Goal: Communication & Community: Answer question/provide support

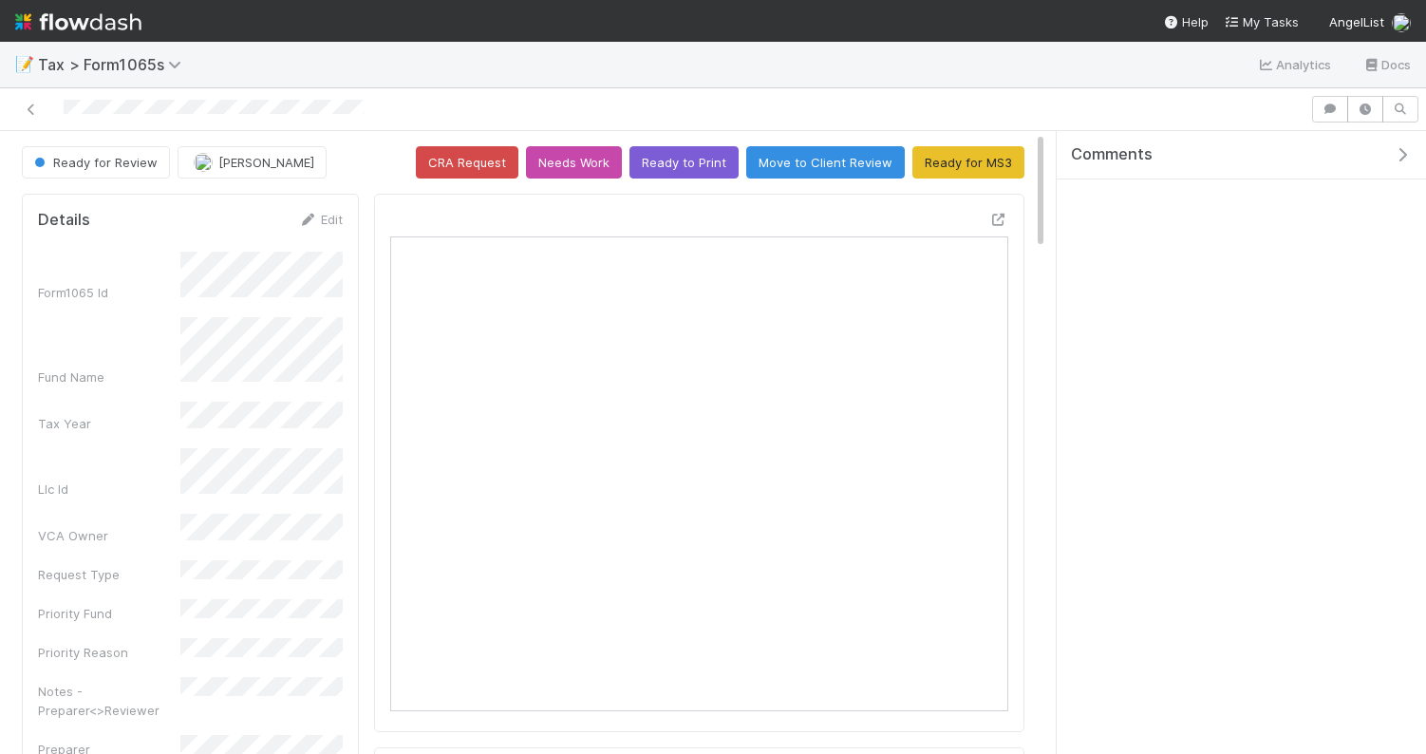
scroll to position [385, 305]
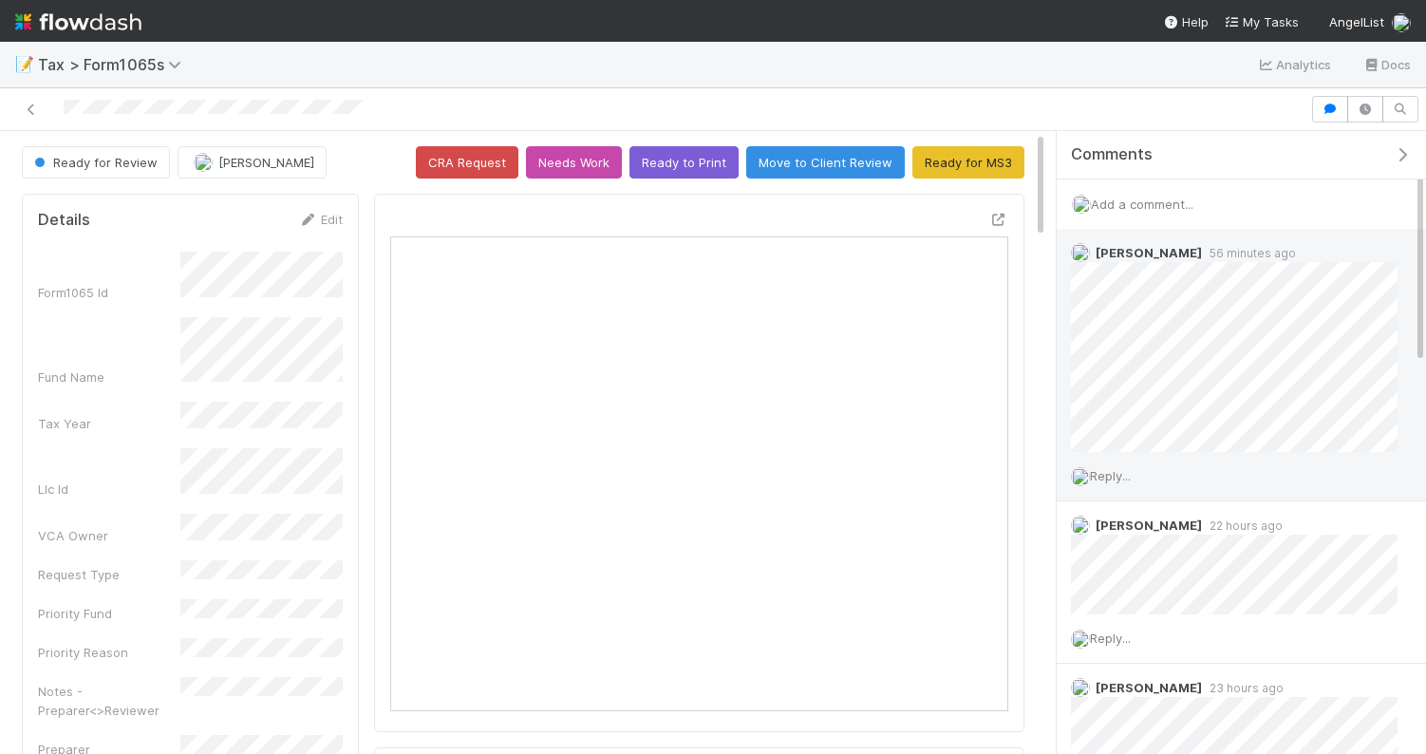
click at [1120, 474] on span "Reply..." at bounding box center [1110, 475] width 41 height 15
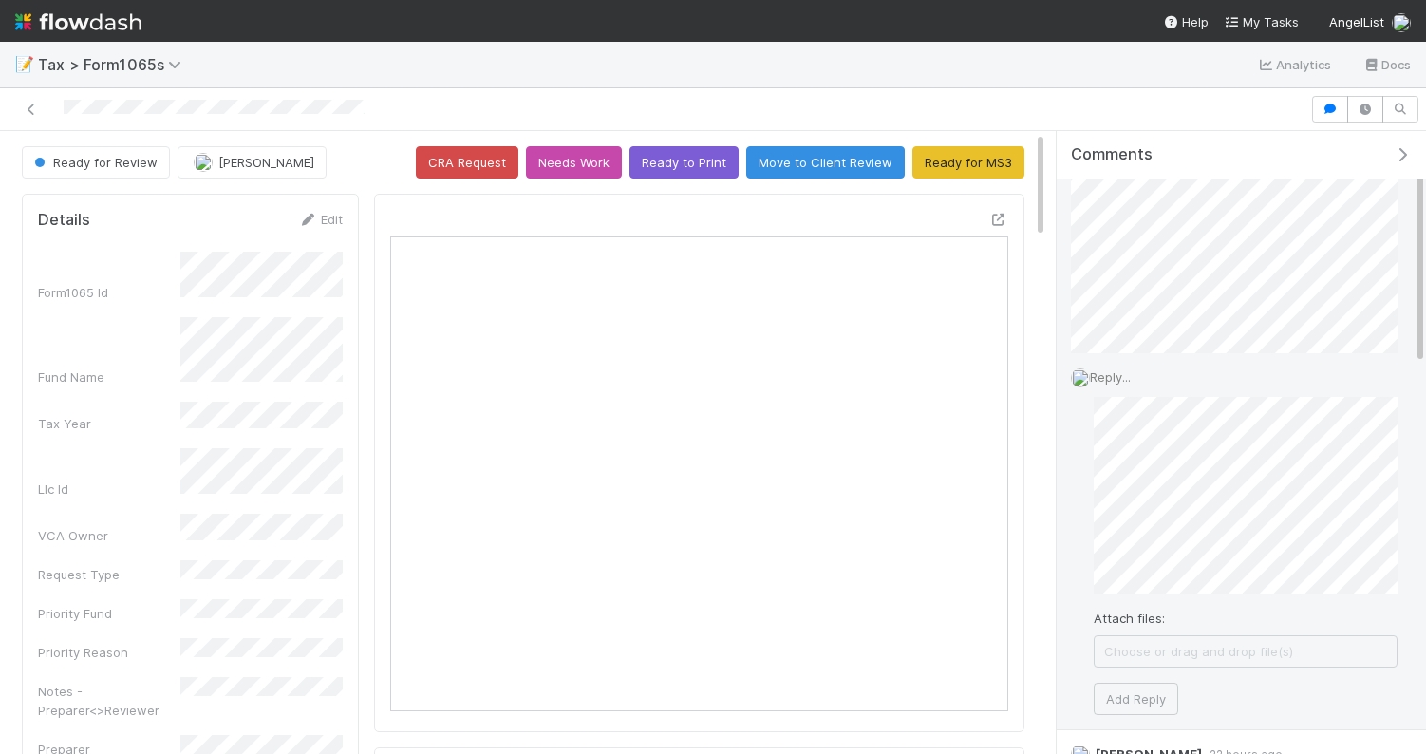
scroll to position [182, 0]
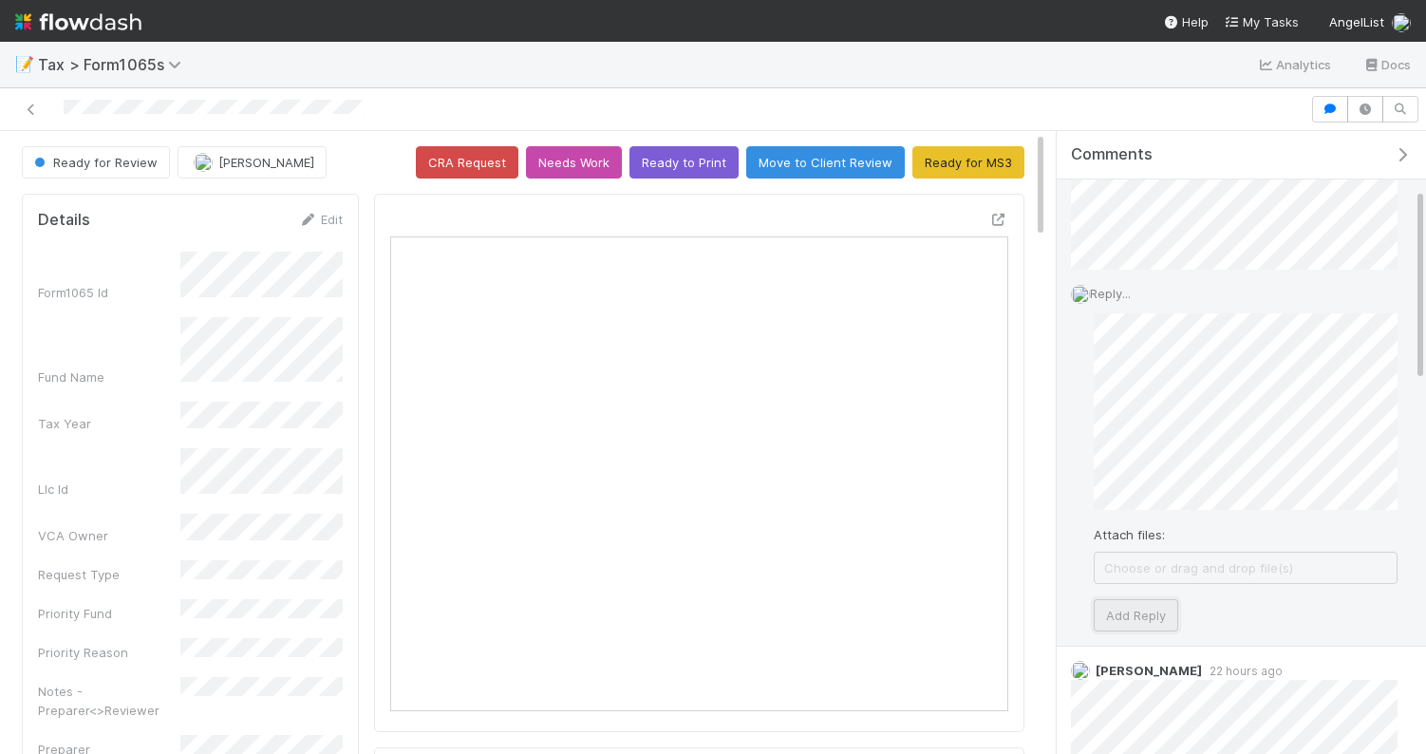
click at [1132, 610] on button "Add Reply" at bounding box center [1136, 615] width 84 height 32
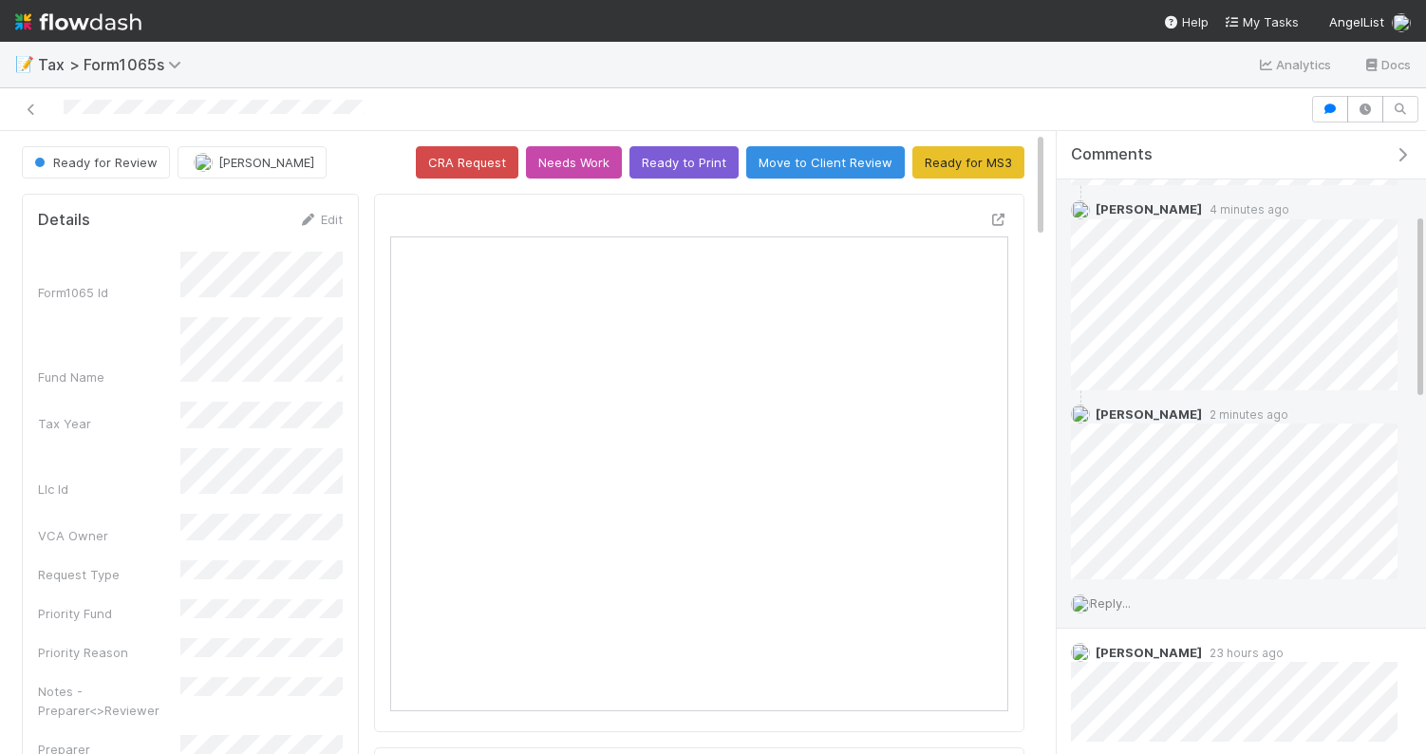
scroll to position [271, 0]
click at [1119, 592] on span "Reply..." at bounding box center [1110, 598] width 41 height 15
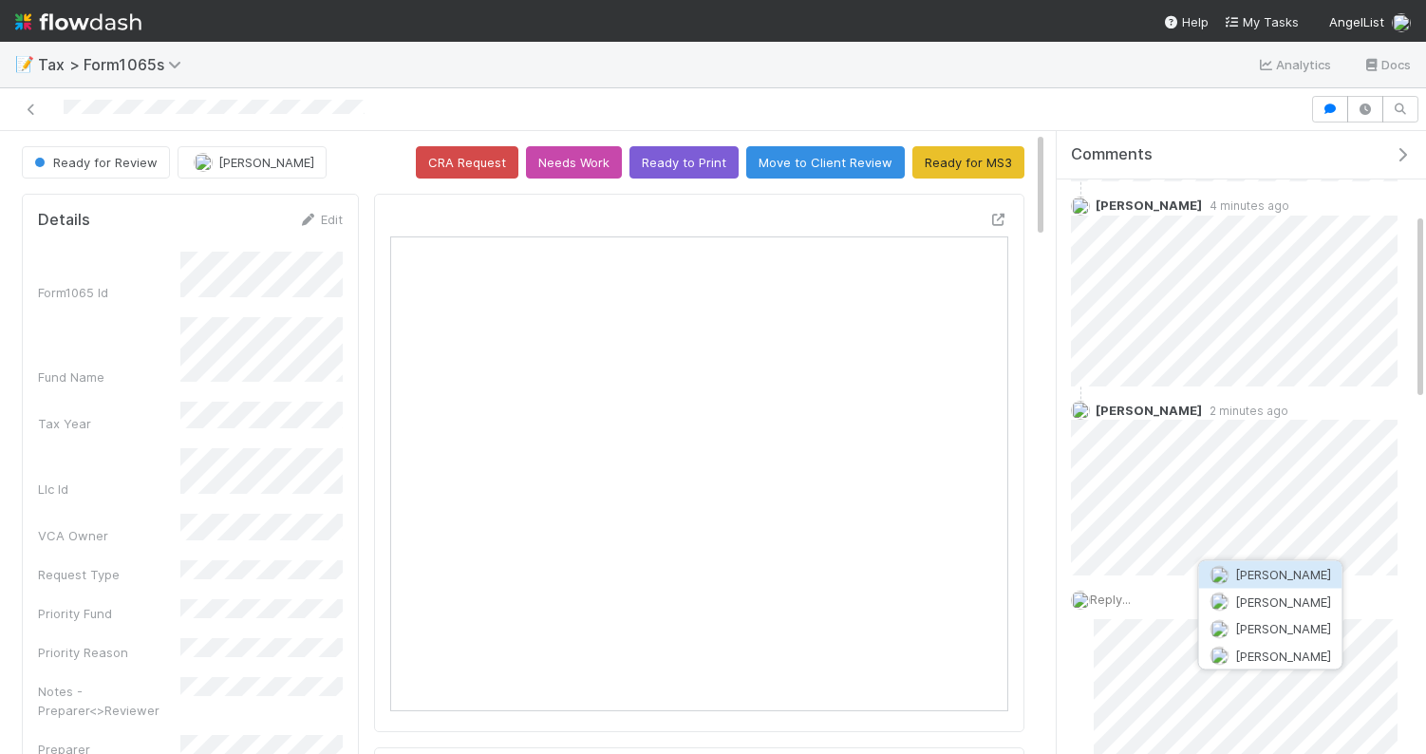
click at [1302, 573] on span "[PERSON_NAME]" at bounding box center [1283, 574] width 96 height 15
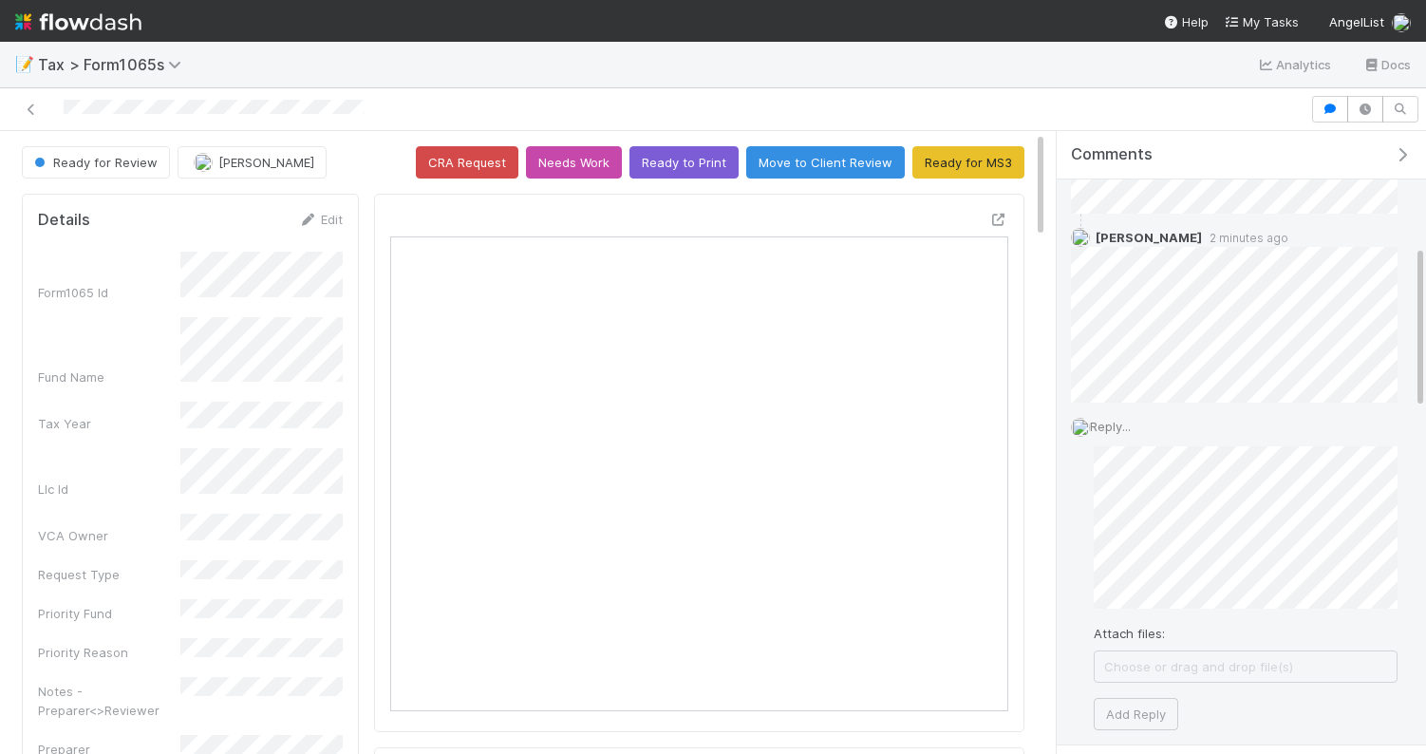
scroll to position [499, 0]
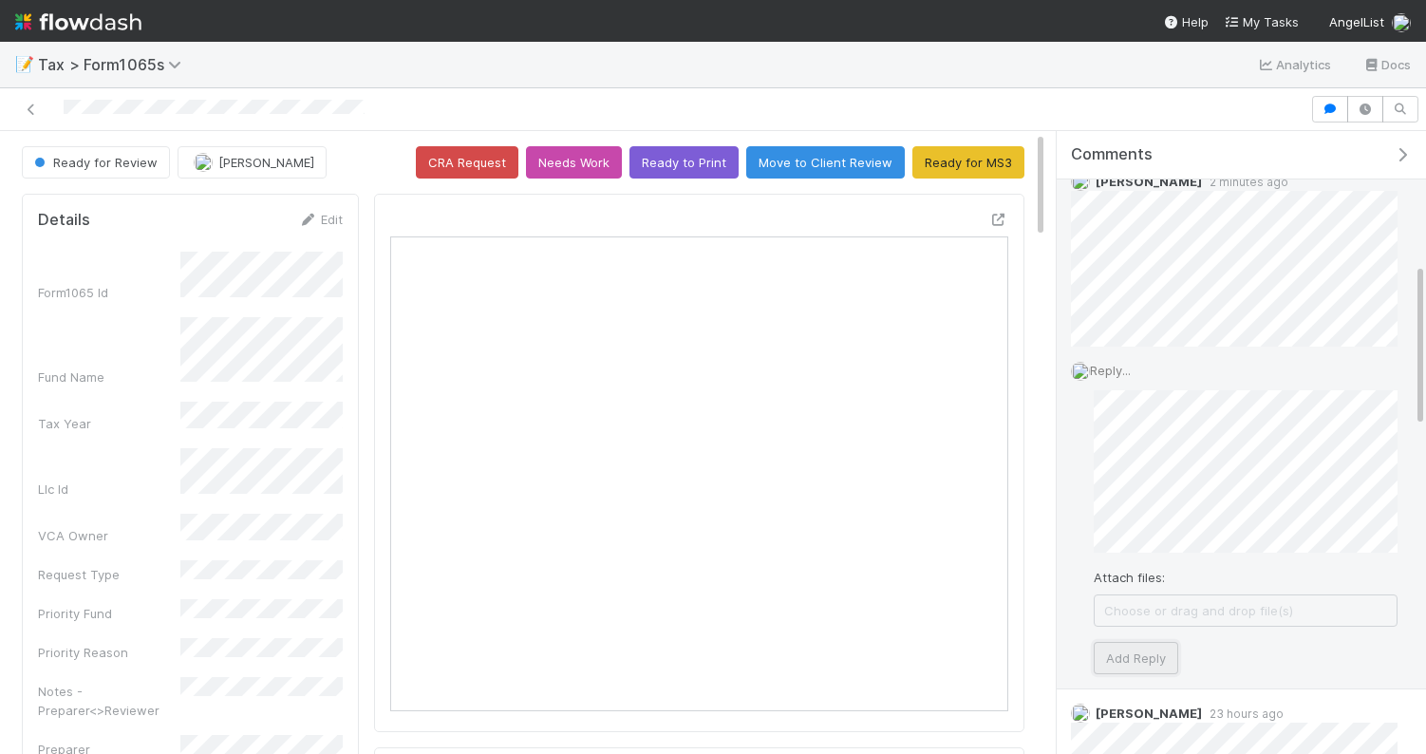
click at [1146, 659] on button "Add Reply" at bounding box center [1136, 658] width 84 height 32
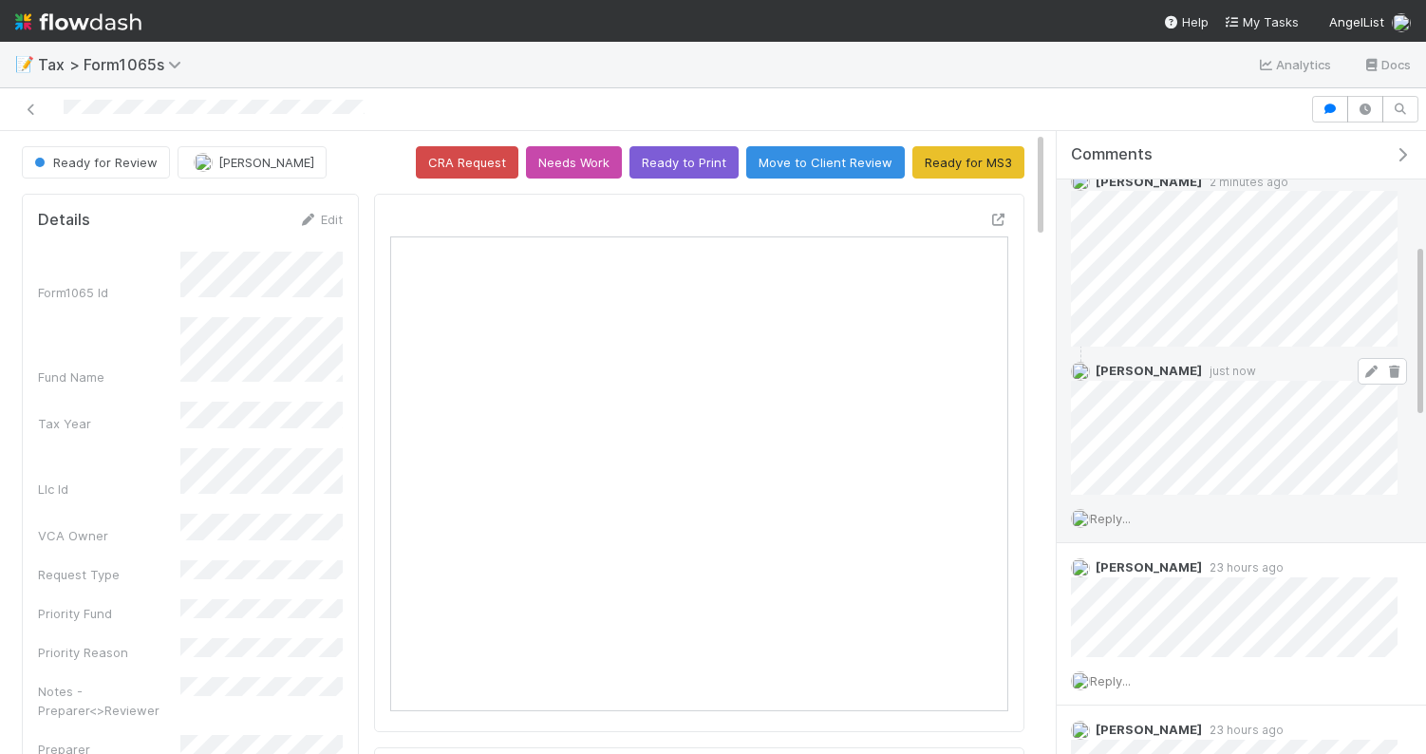
scroll to position [0, 0]
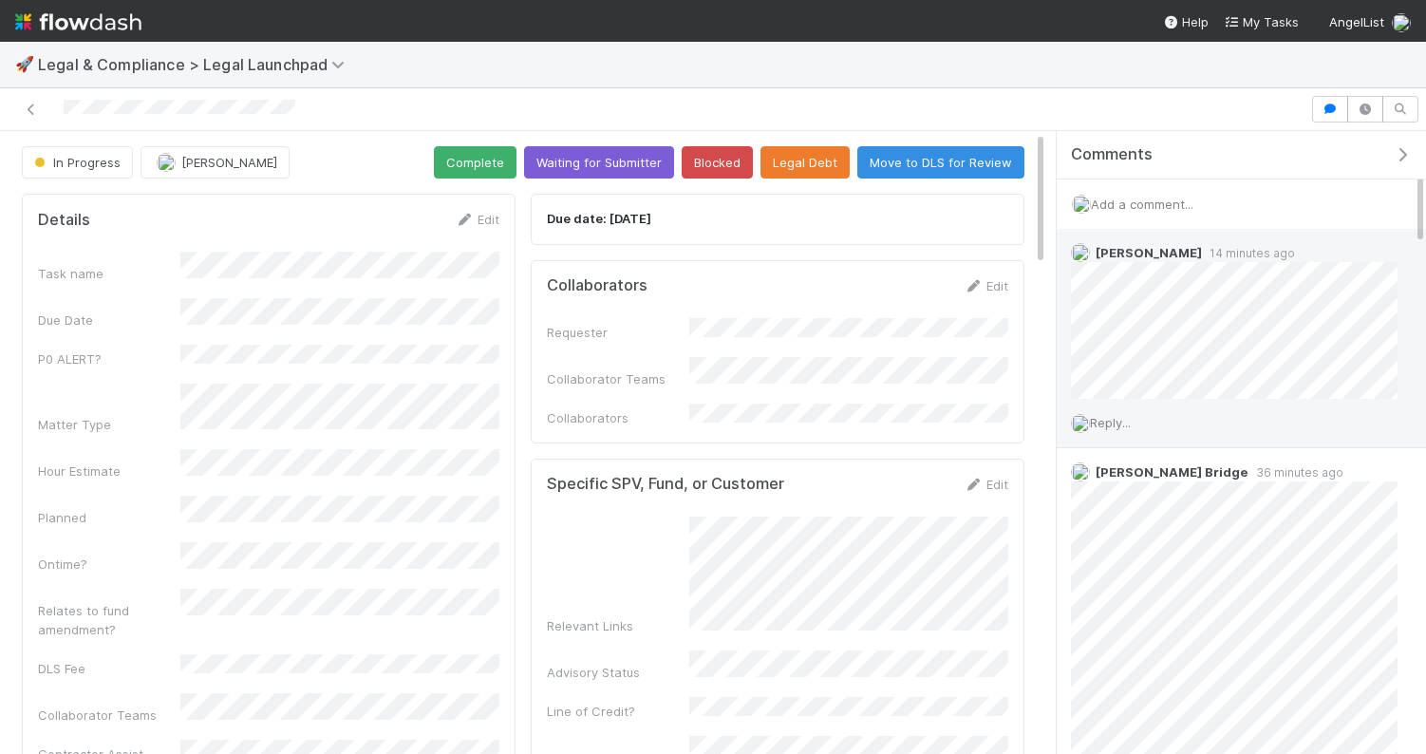
click at [1126, 422] on span "Reply..." at bounding box center [1110, 422] width 41 height 15
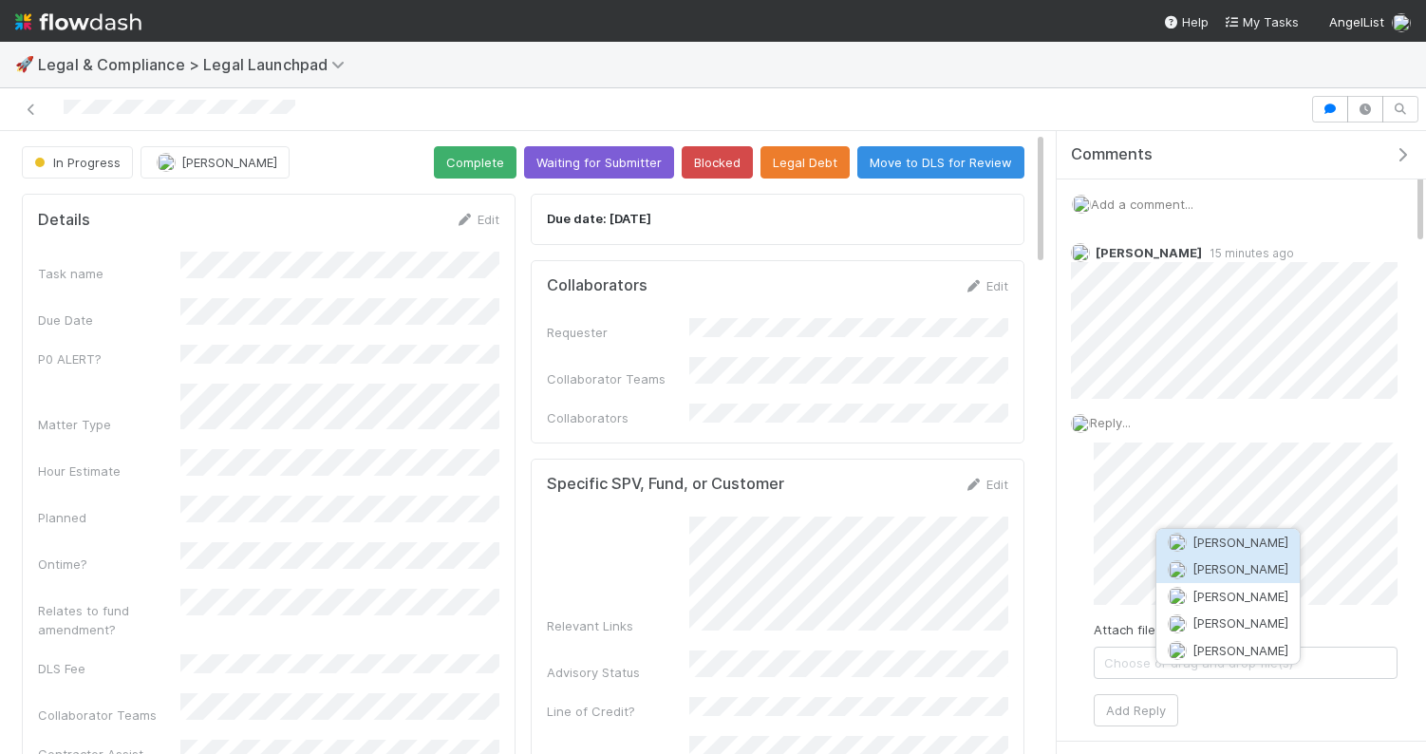
click at [1239, 567] on span "David Bodell" at bounding box center [1240, 568] width 96 height 15
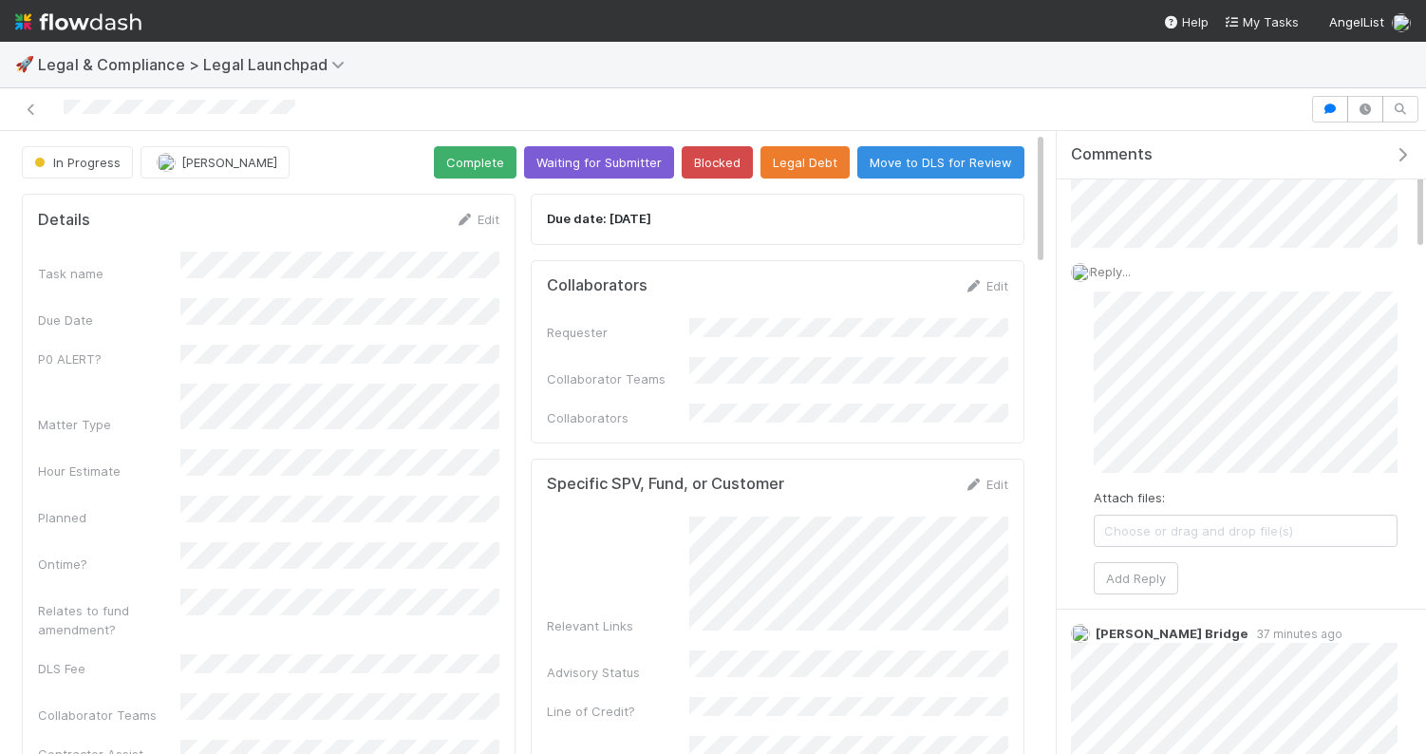
scroll to position [224, 0]
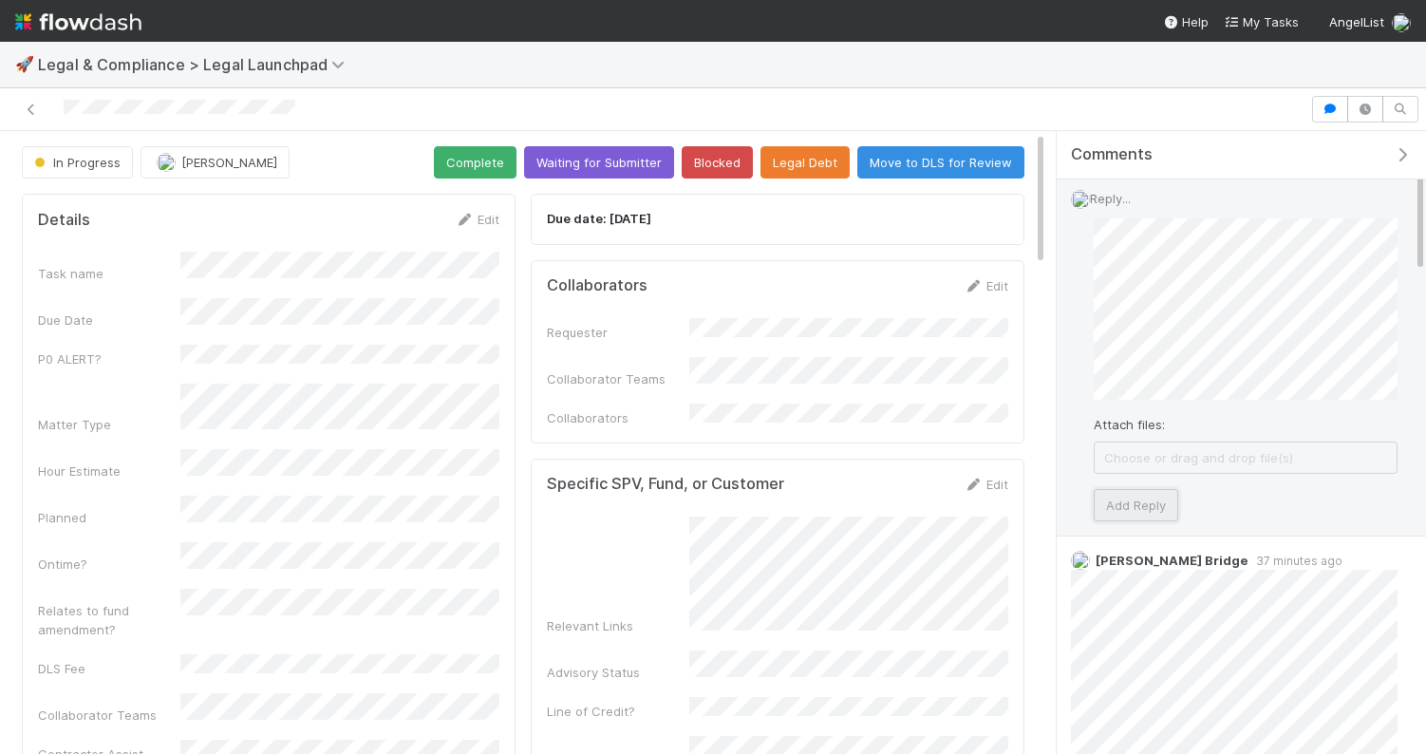
click at [1154, 508] on button "Add Reply" at bounding box center [1136, 505] width 84 height 32
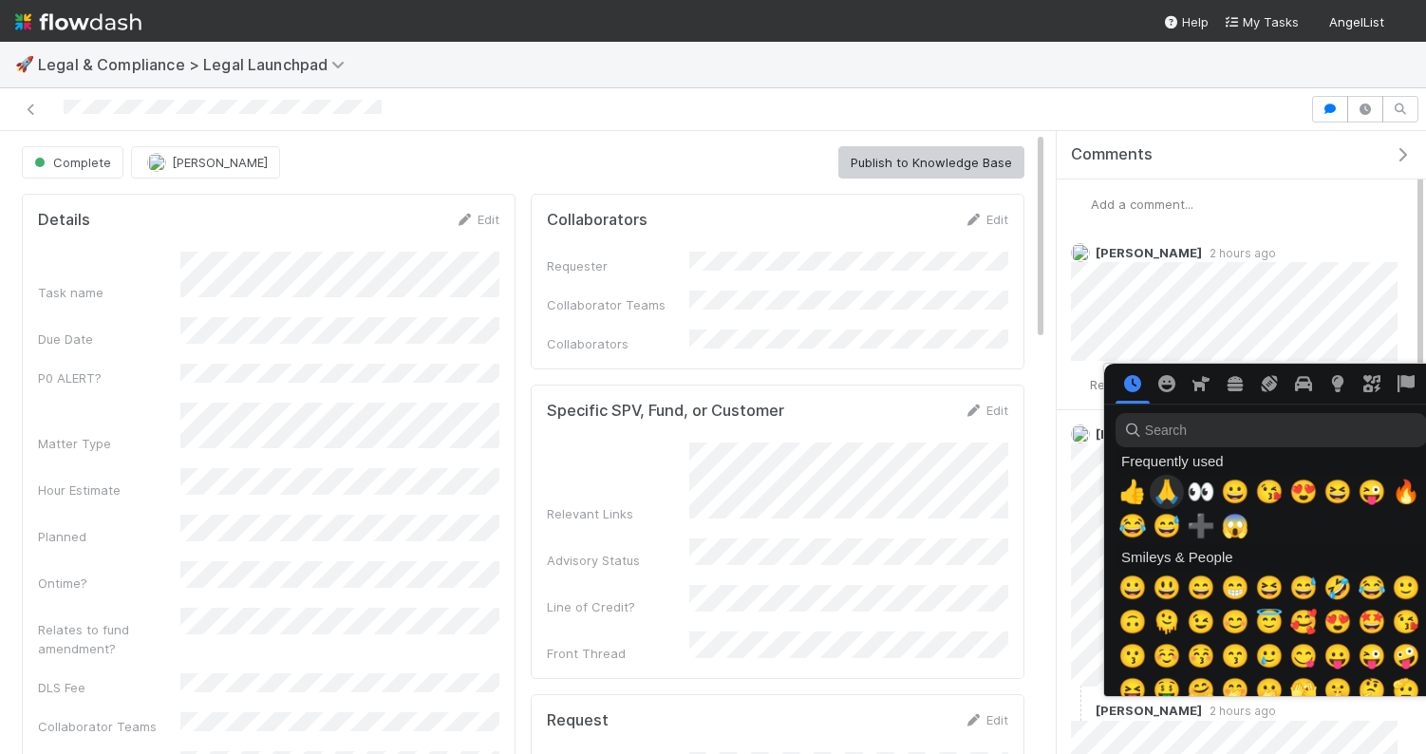
click at [1169, 491] on span "🙏" at bounding box center [1167, 491] width 28 height 27
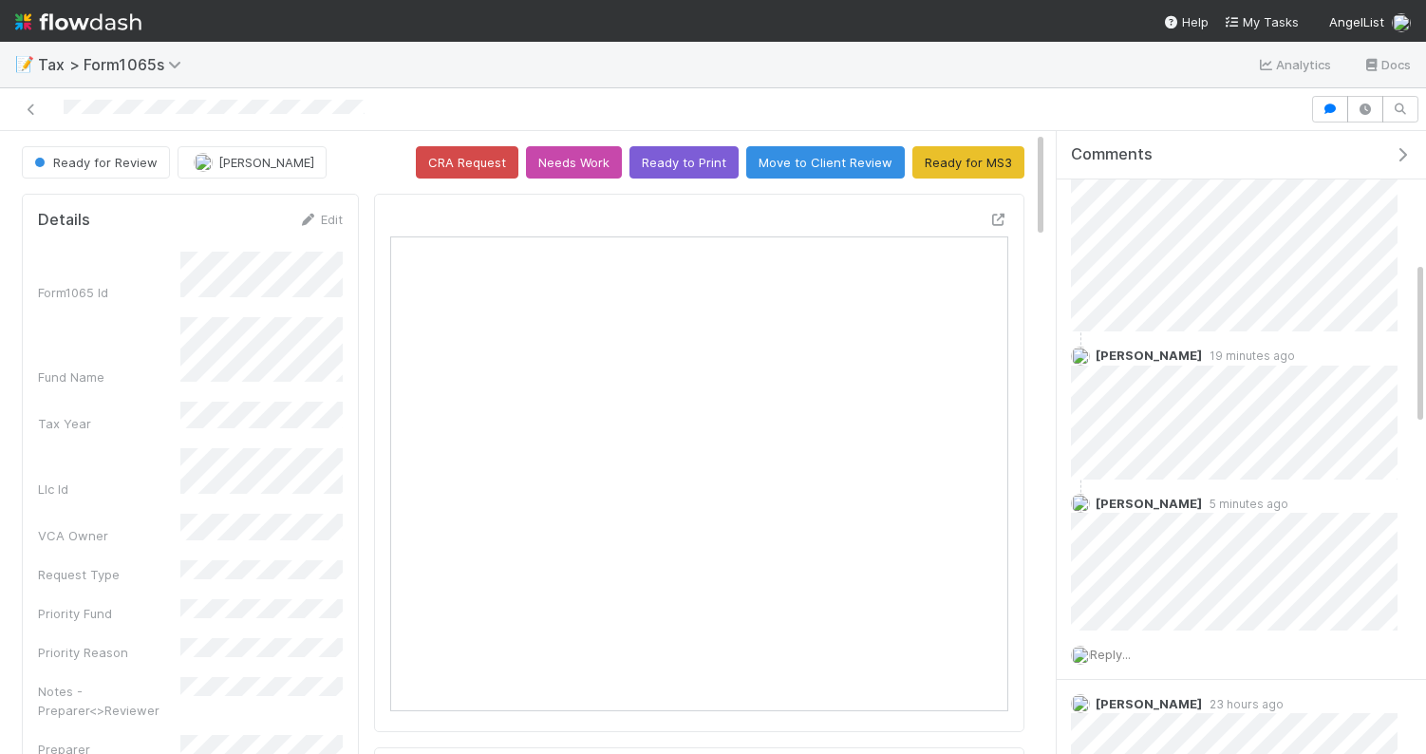
scroll to position [627, 0]
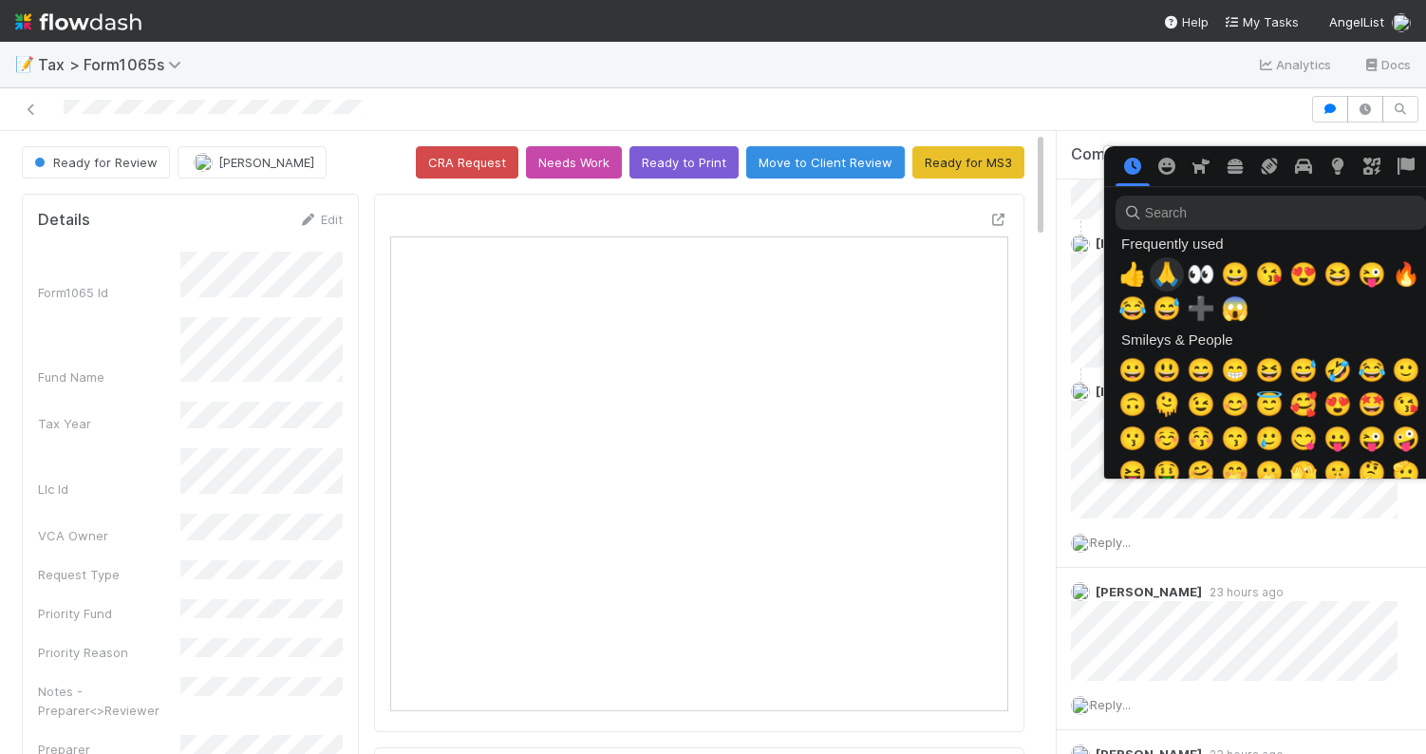
click at [1172, 288] on span "🙏" at bounding box center [1167, 274] width 28 height 27
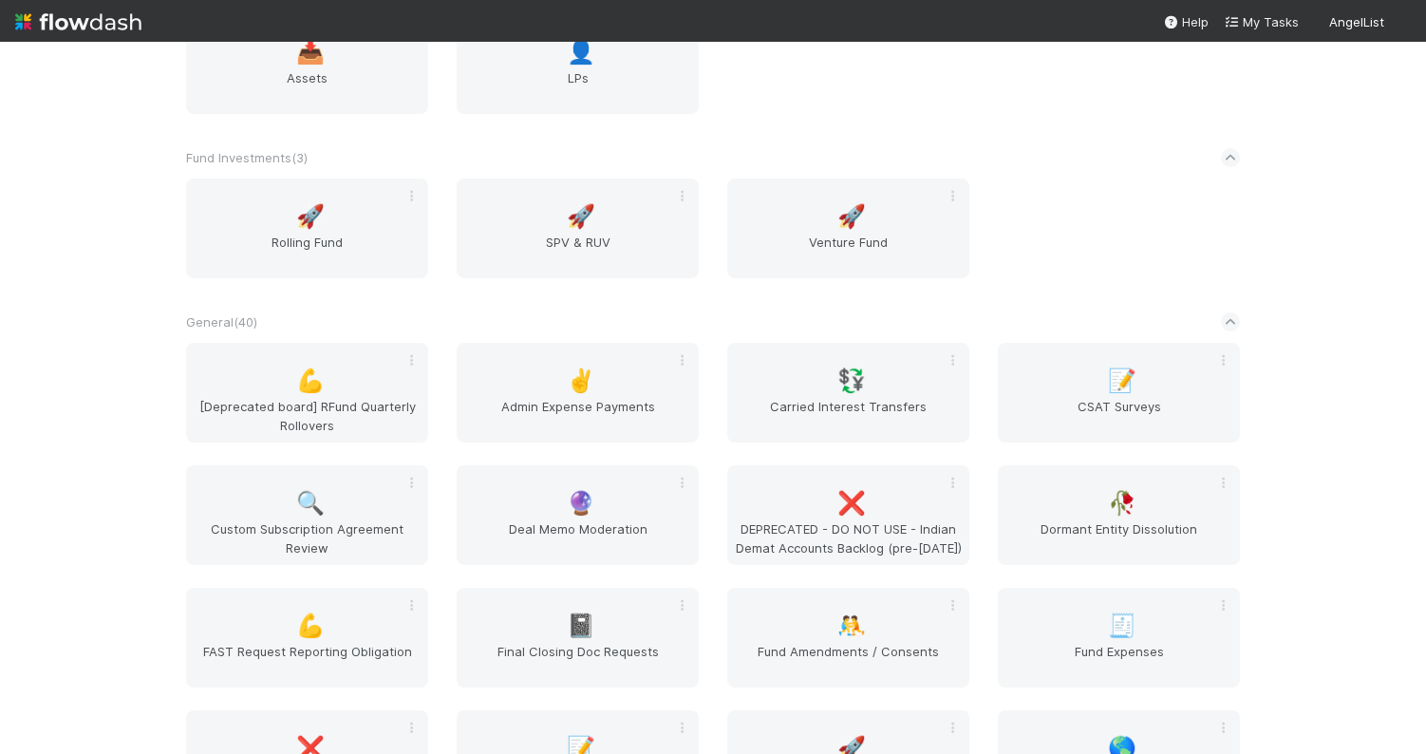
scroll to position [2607, 0]
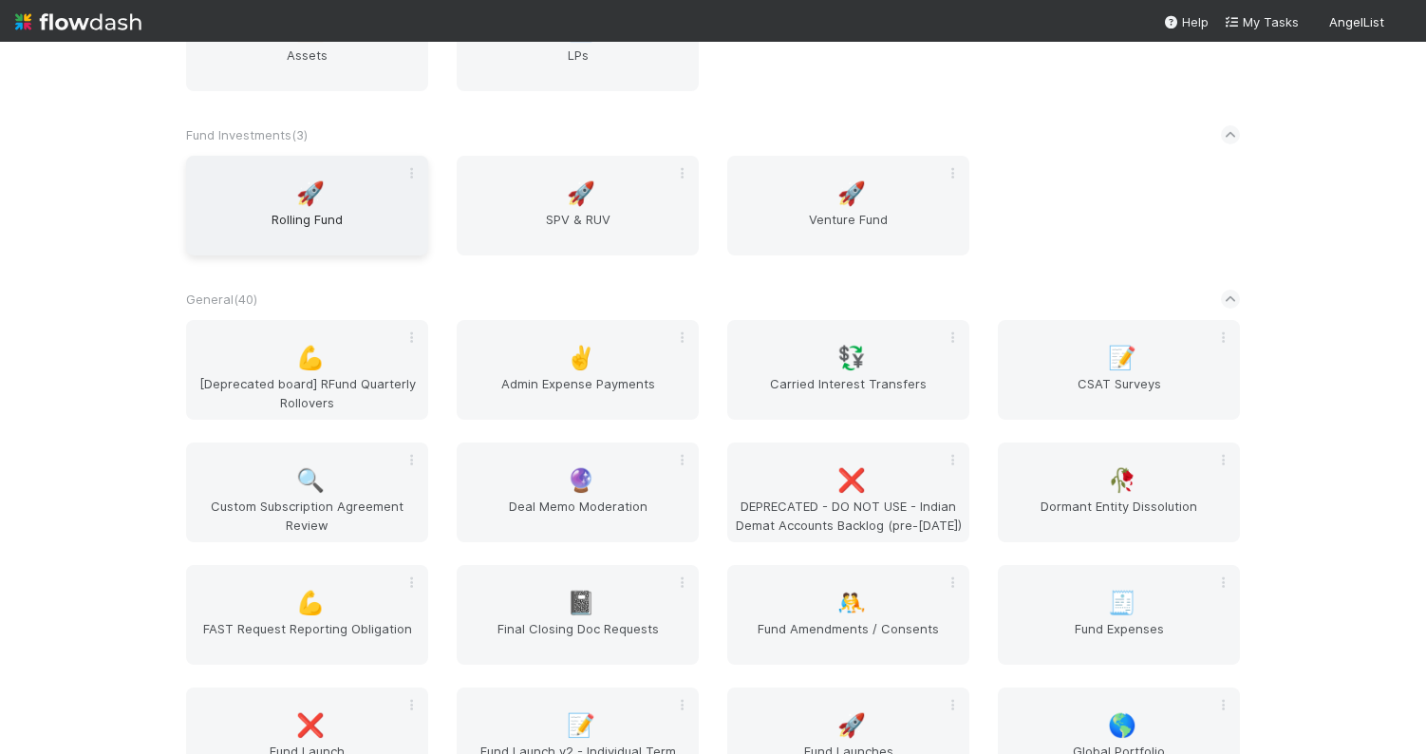
click at [321, 228] on span "Rolling Fund" at bounding box center [307, 229] width 227 height 38
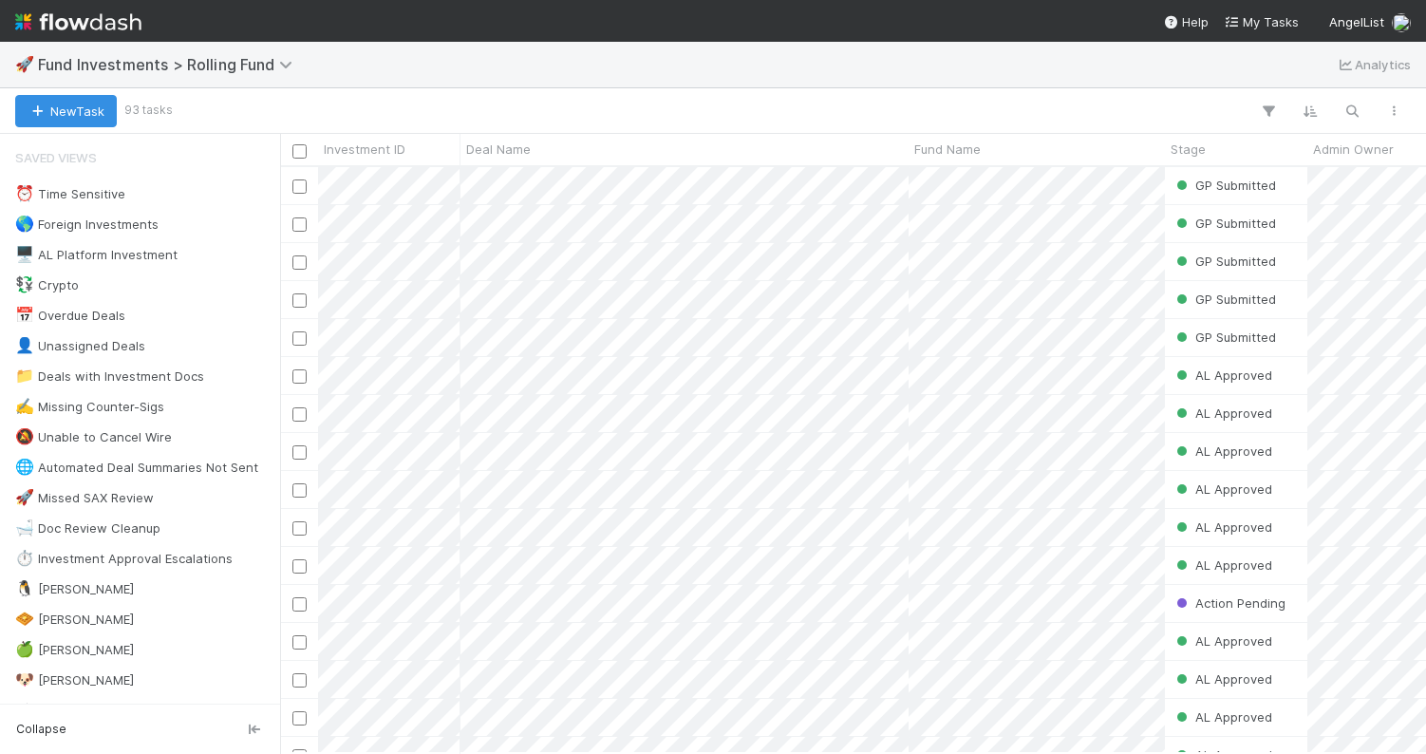
scroll to position [586, 1146]
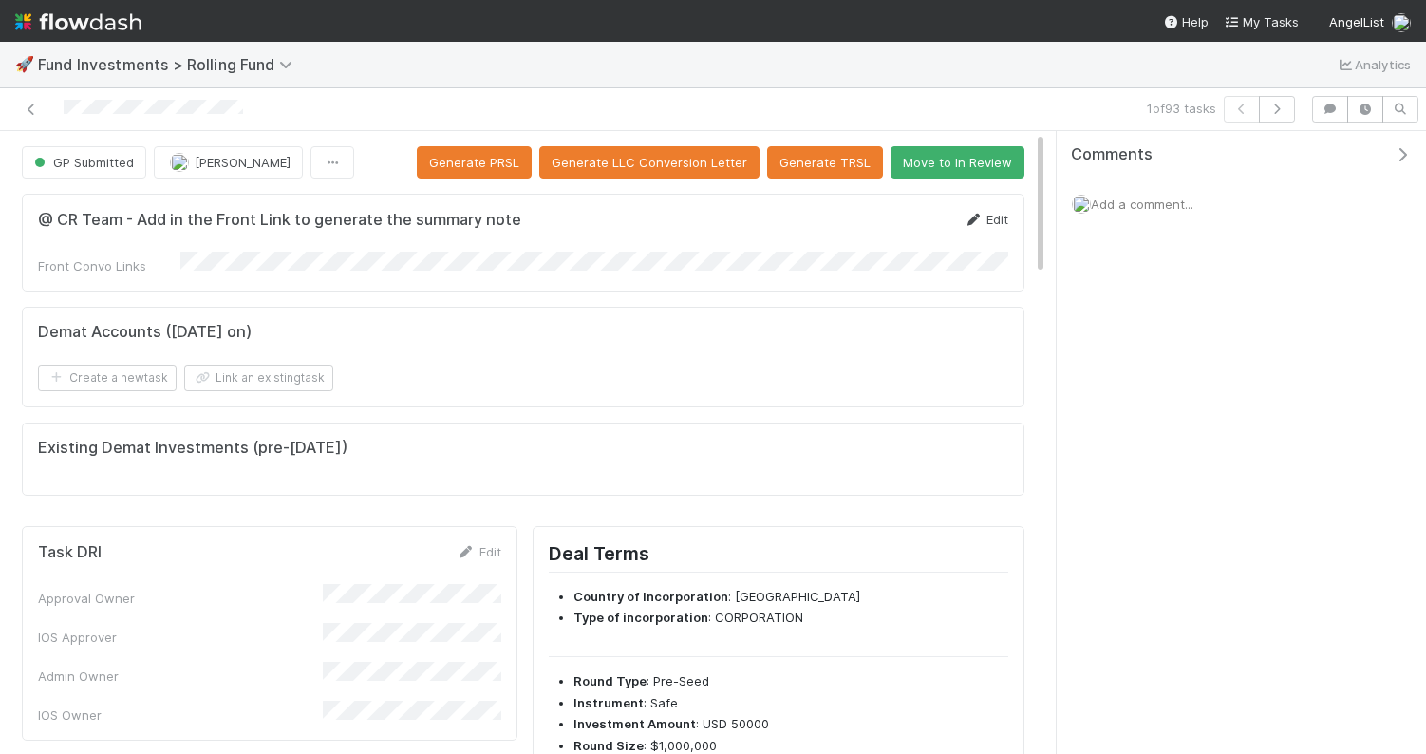
click at [995, 216] on link "Edit" at bounding box center [986, 219] width 45 height 15
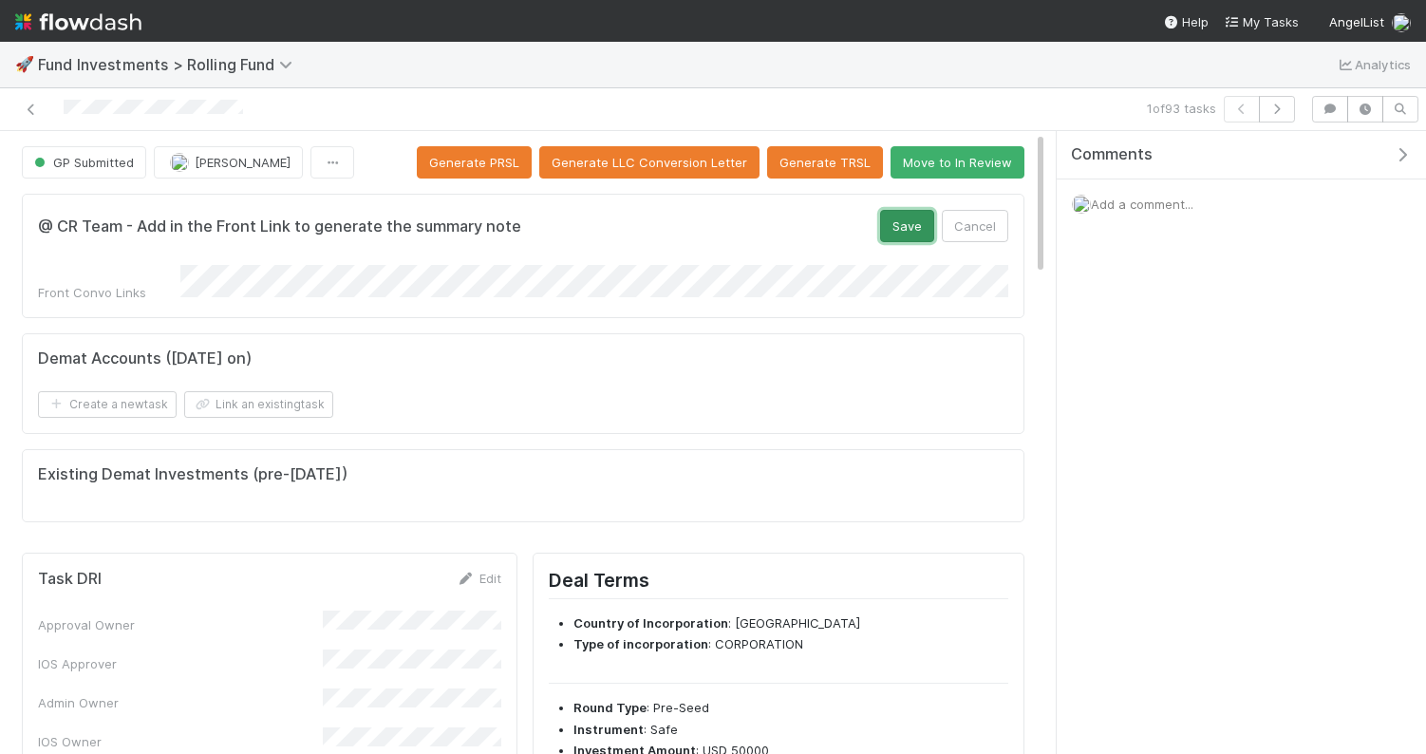
click at [912, 225] on button "Save" at bounding box center [907, 226] width 54 height 32
